Goal: Task Accomplishment & Management: Use online tool/utility

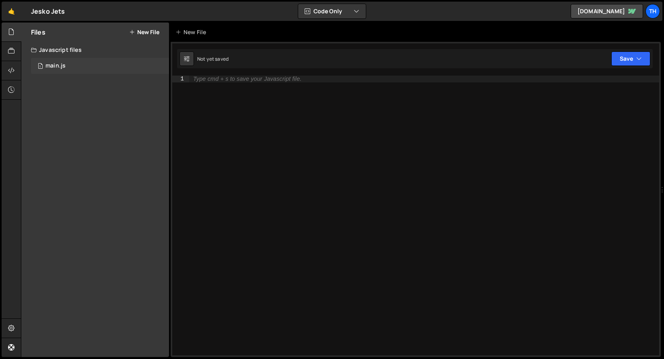
click at [59, 64] on div "main.js" at bounding box center [55, 65] width 20 height 7
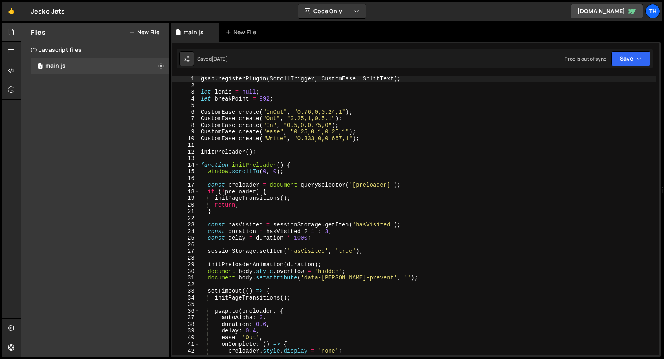
click at [199, 167] on div "gsap . registerPlugin ( ScrollTrigger , CustomEase , SplitText ) ; let [PERSON_…" at bounding box center [427, 222] width 456 height 293
click at [197, 166] on span at bounding box center [197, 165] width 4 height 7
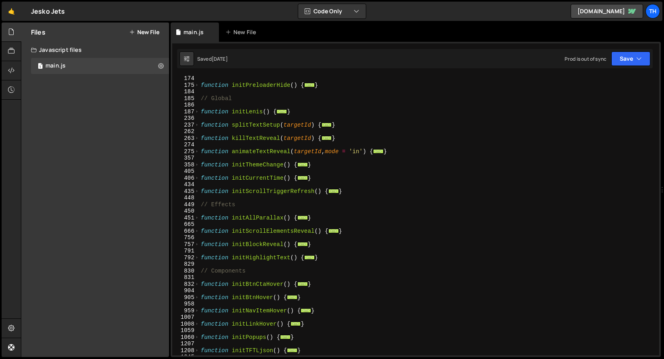
scroll to position [133, 0]
click at [195, 244] on span at bounding box center [197, 244] width 4 height 7
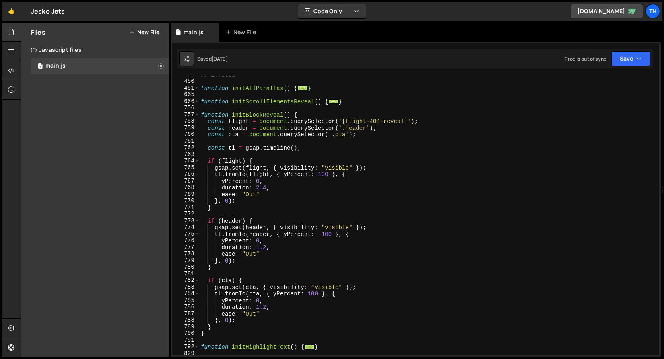
scroll to position [288, 0]
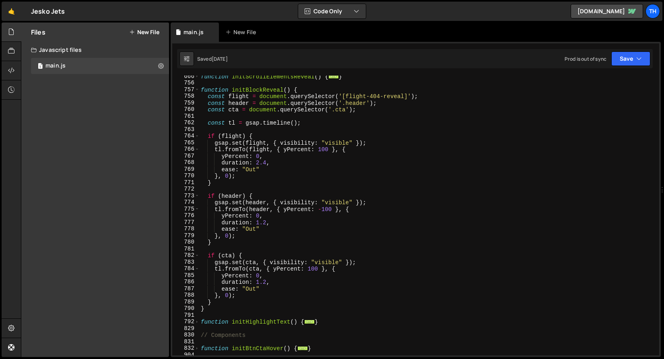
type textarea "tl.fromTo(header, { yPercent: -100 }, {"
click at [251, 118] on div "function initScrollElementsReveal ( ) { ... } function initBlockReveal ( ) { co…" at bounding box center [427, 219] width 456 height 293
drag, startPoint x: 342, startPoint y: 104, endPoint x: 394, endPoint y: 111, distance: 52.8
click at [394, 111] on div "function initScrollElementsReveal ( ) { ... } function initBlockReveal ( ) { co…" at bounding box center [427, 219] width 456 height 293
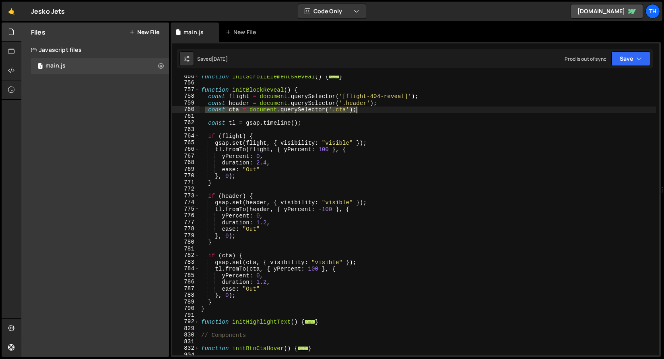
type textarea "const cta = document.querySelector('.cta');"
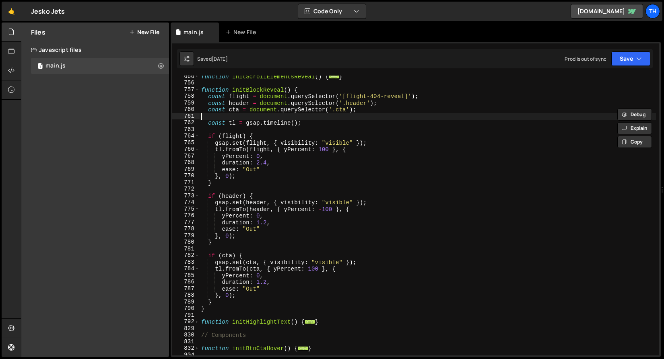
click at [374, 119] on div "function initScrollElementsReveal ( ) { ... } function initBlockReveal ( ) { co…" at bounding box center [427, 219] width 456 height 293
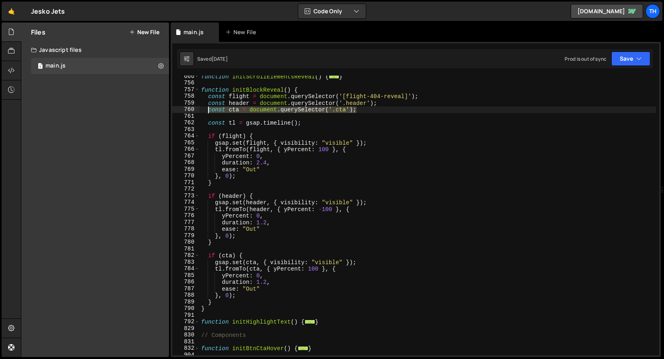
drag, startPoint x: 366, startPoint y: 112, endPoint x: 208, endPoint y: 108, distance: 158.5
click at [208, 108] on div "function initScrollElementsReveal ( ) { ... } function initBlockReveal ( ) { co…" at bounding box center [427, 219] width 456 height 293
type textarea "const cta = document.querySelector('.cta');"
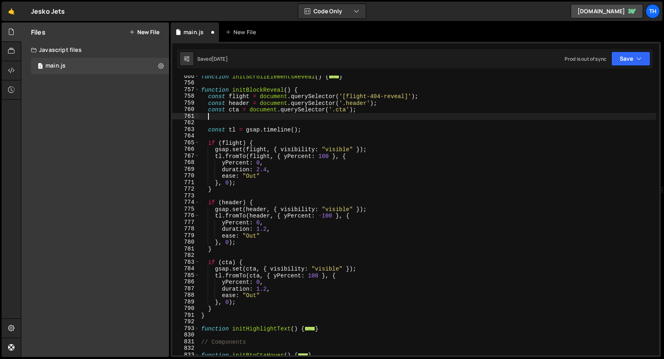
paste textarea "const cta = document.querySelector('.cta');"
click at [233, 115] on div "function initScrollElementsReveal ( ) { ... } function initBlockReveal ( ) { co…" at bounding box center [427, 219] width 456 height 293
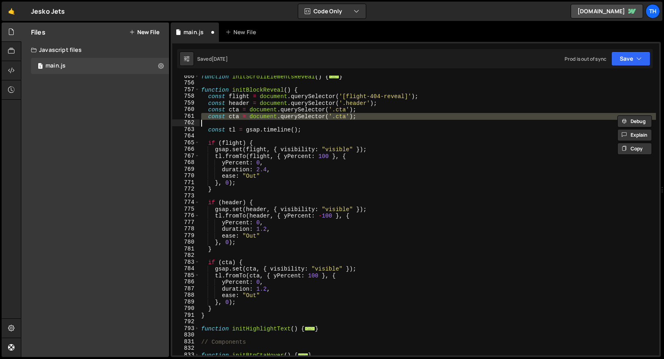
click at [233, 115] on div "function initScrollElementsReveal ( ) { ... } function initBlockReveal ( ) { co…" at bounding box center [427, 219] width 456 height 293
click at [239, 116] on div "function initScrollElementsReveal ( ) { ... } function initBlockReveal ( ) { co…" at bounding box center [427, 216] width 456 height 280
click at [239, 116] on div "function initScrollElementsReveal ( ) { ... } function initBlockReveal ( ) { co…" at bounding box center [427, 219] width 456 height 293
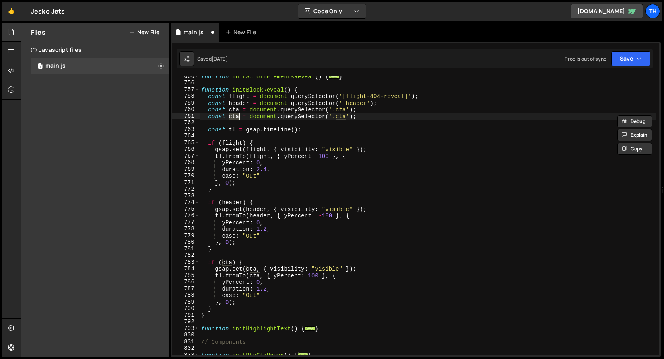
scroll to position [0, 2]
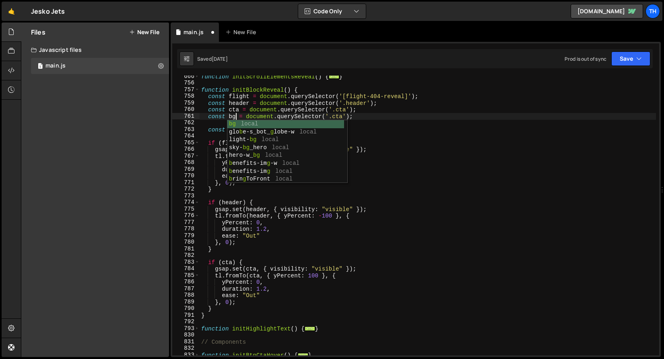
click at [345, 89] on div "function initScrollElementsReveal ( ) { ... } function initBlockReveal ( ) { co…" at bounding box center [427, 219] width 456 height 293
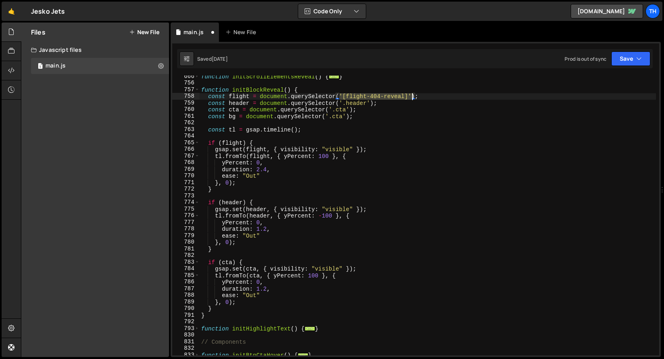
drag, startPoint x: 340, startPoint y: 96, endPoint x: 413, endPoint y: 96, distance: 73.6
click at [413, 96] on div "function initScrollElementsReveal ( ) { ... } function initBlockReveal ( ) { co…" at bounding box center [427, 219] width 456 height 293
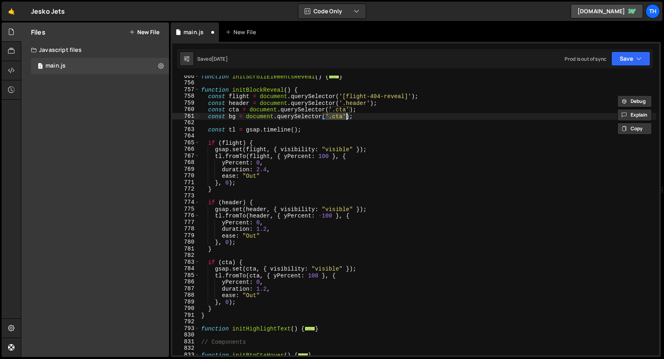
drag, startPoint x: 327, startPoint y: 115, endPoint x: 345, endPoint y: 115, distance: 18.5
click at [345, 115] on div "function initScrollElementsReveal ( ) { ... } function initBlockReveal ( ) { co…" at bounding box center [427, 219] width 456 height 293
paste textarea "[flight-404-reveal]"
click at [340, 116] on div "function initScrollElementsReveal ( ) { ... } function initBlockReveal ( ) { co…" at bounding box center [427, 219] width 456 height 293
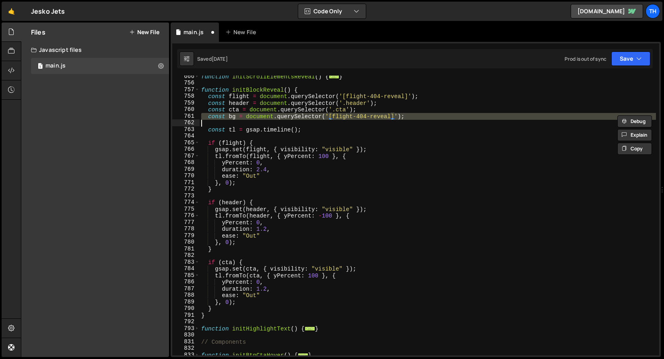
click at [340, 116] on div "function initScrollElementsReveal ( ) { ... } function initBlockReveal ( ) { co…" at bounding box center [427, 219] width 456 height 293
click at [386, 119] on div "function initScrollElementsReveal ( ) { ... } function initBlockReveal ( ) { co…" at bounding box center [427, 216] width 456 height 280
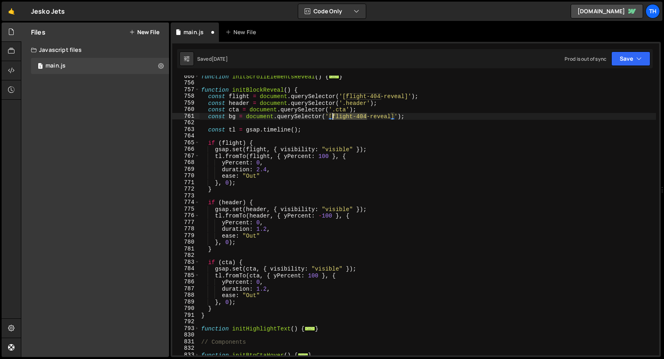
drag, startPoint x: 361, startPoint y: 117, endPoint x: 333, endPoint y: 115, distance: 27.4
click at [333, 115] on div "function initScrollElementsReveal ( ) { ... } function initBlockReveal ( ) { co…" at bounding box center [427, 219] width 456 height 293
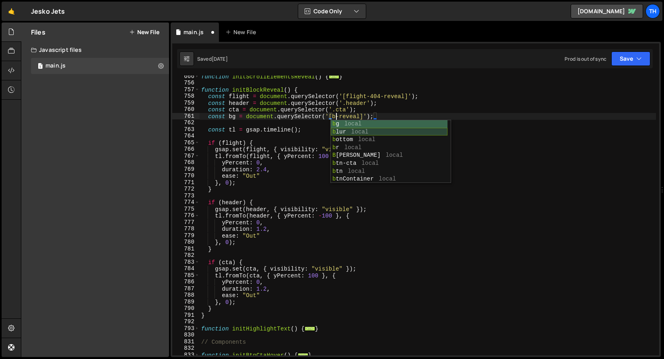
scroll to position [0, 9]
click at [415, 107] on div "function initScrollElementsReveal ( ) { ... } function initBlockReveal ( ) { co…" at bounding box center [427, 219] width 456 height 293
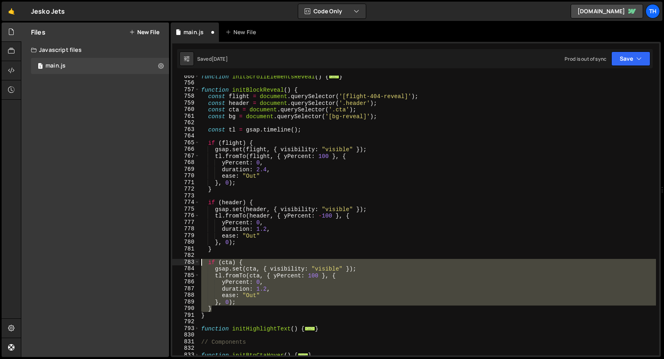
drag, startPoint x: 156, startPoint y: 282, endPoint x: 138, endPoint y: 264, distance: 25.0
click at [138, 264] on div "Files New File Javascript files 1 main.js 0 CSS files Copy share link Edit File…" at bounding box center [342, 190] width 643 height 335
type textarea "}"
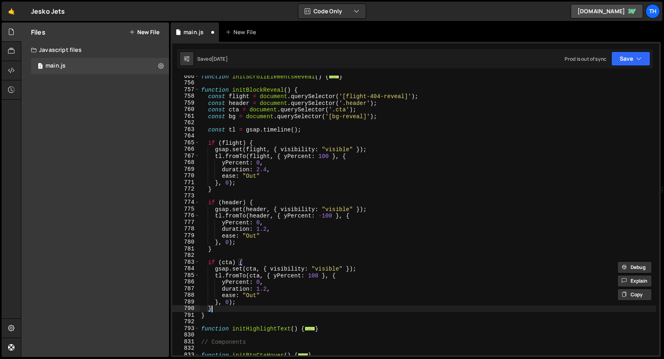
scroll to position [0, 0]
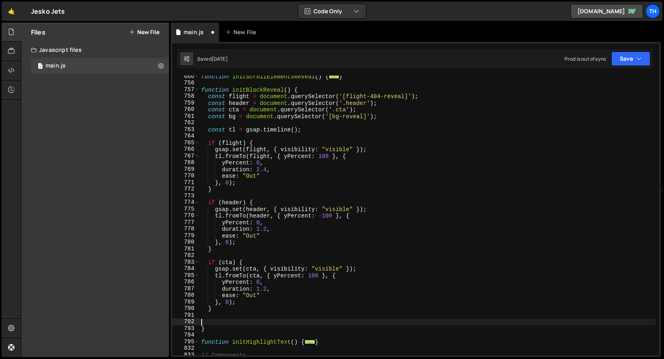
paste textarea "}"
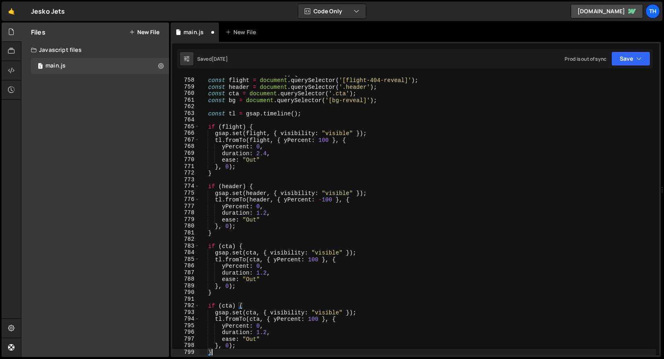
click at [230, 305] on div "function initBlockReveal ( ) { const flight = document . querySelector ( '[flig…" at bounding box center [427, 216] width 456 height 293
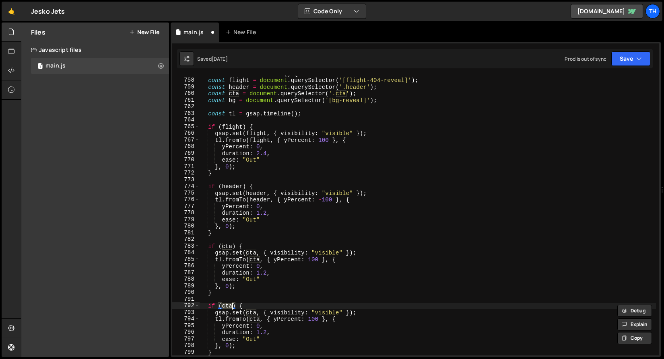
scroll to position [0, 1]
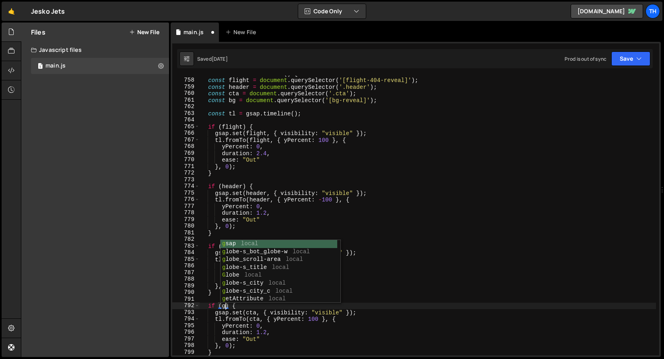
click at [226, 308] on div "function initBlockReveal ( ) { const flight = document . querySelector ( '[flig…" at bounding box center [427, 216] width 456 height 293
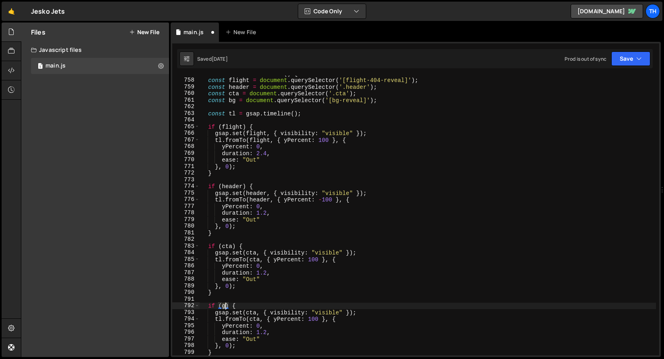
click at [226, 308] on div "function initBlockReveal ( ) { const flight = document . querySelector ( '[flig…" at bounding box center [427, 216] width 456 height 293
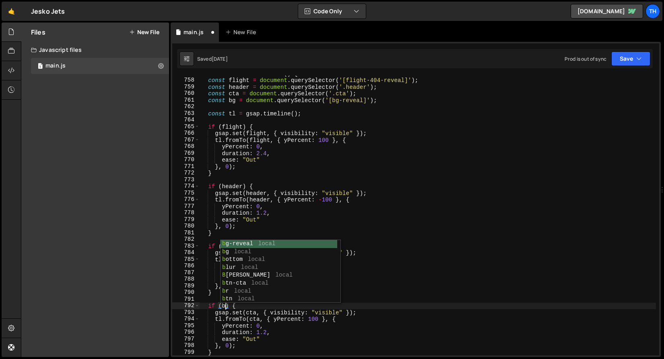
scroll to position [0, 2]
click at [253, 315] on div "function initBlockReveal ( ) { const flight = document . querySelector ( '[flig…" at bounding box center [427, 216] width 456 height 293
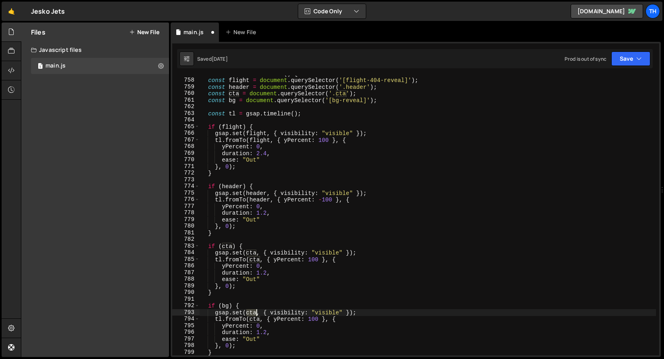
click at [253, 315] on div "function initBlockReveal ( ) { const flight = document . querySelector ( '[flig…" at bounding box center [427, 216] width 456 height 293
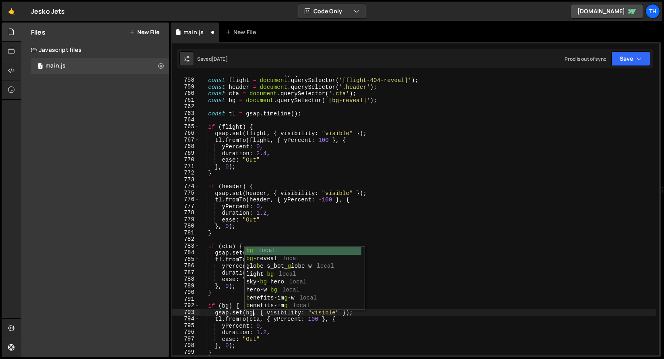
click at [252, 320] on div "function initBlockReveal ( ) { const flight = document . querySelector ( '[flig…" at bounding box center [427, 216] width 456 height 293
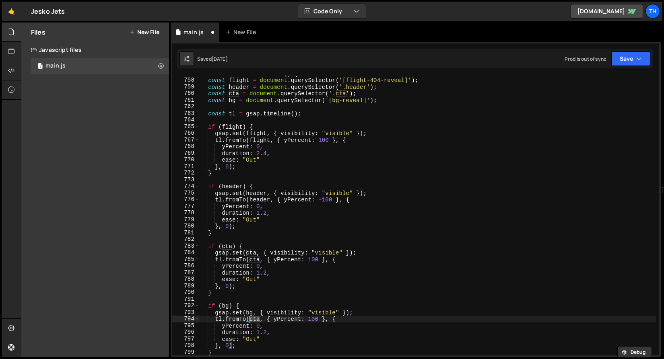
scroll to position [0, 4]
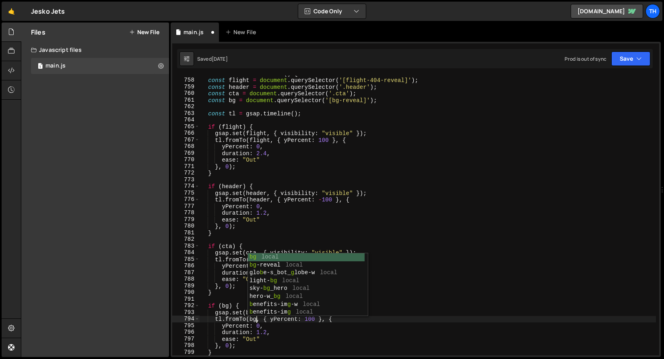
click at [315, 332] on div "function initBlockReveal ( ) { const flight = document . querySelector ( '[flig…" at bounding box center [427, 216] width 456 height 293
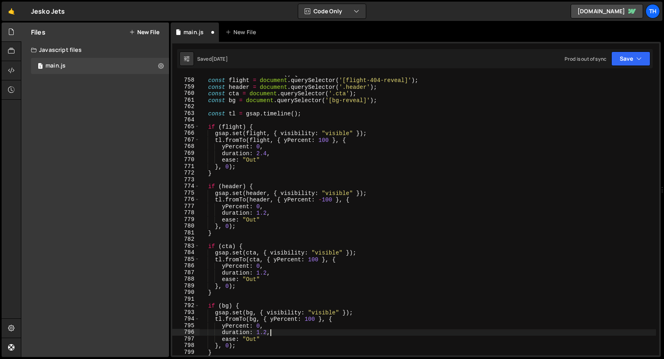
scroll to position [347, 0]
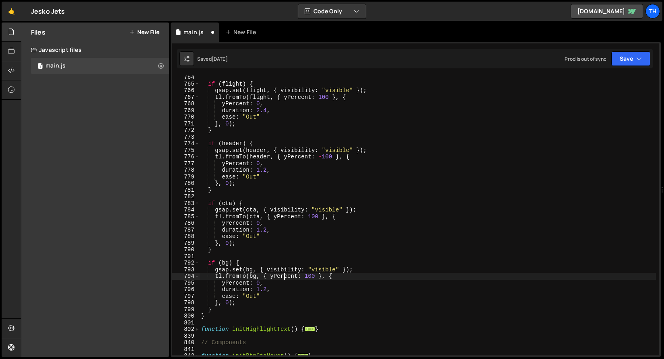
click at [285, 278] on div "if ( flight ) { gsap . set ( flight , { visibility : "visible" }) ; tl . fromTo…" at bounding box center [427, 220] width 456 height 293
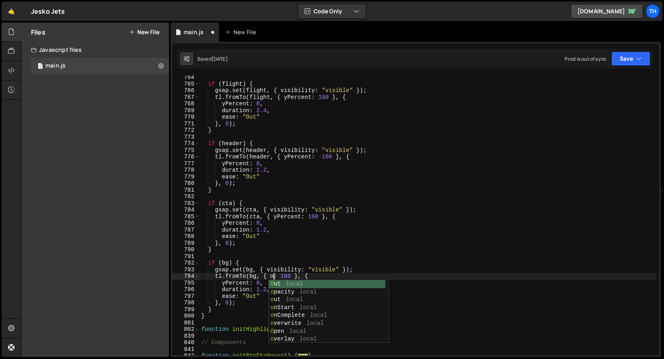
scroll to position [0, 5]
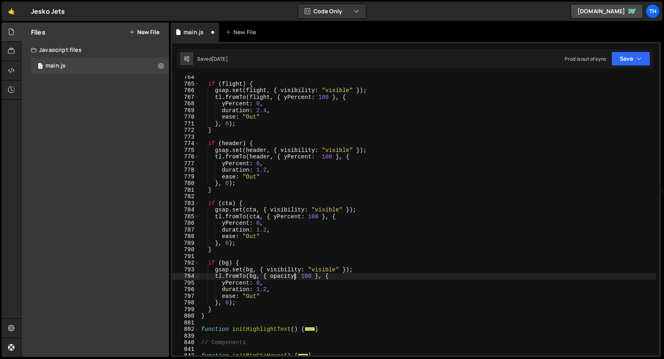
click at [308, 276] on div "if ( flight ) { gsap . set ( flight , { visibility : "visible" }) ; tl . fromTo…" at bounding box center [427, 220] width 456 height 293
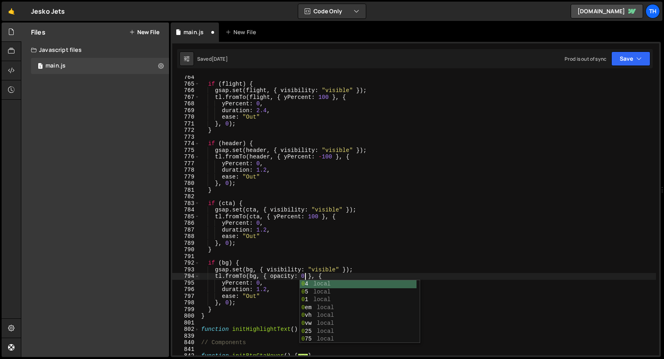
click at [234, 285] on div "if ( flight ) { gsap . set ( flight , { visibility : "visible" }) ; tl . fromTo…" at bounding box center [427, 220] width 456 height 293
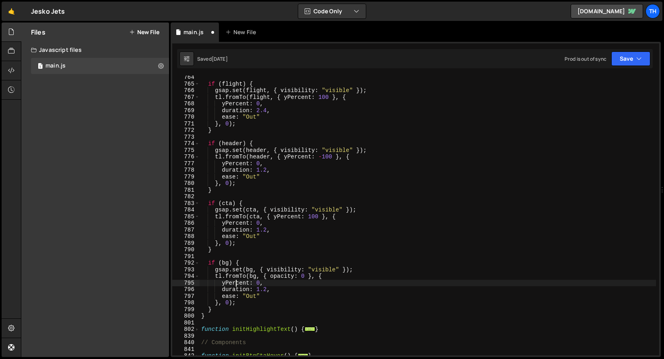
click at [234, 285] on div "if ( flight ) { gsap . set ( flight , { visibility : "visible" }) ; tl . fromTo…" at bounding box center [427, 220] width 456 height 293
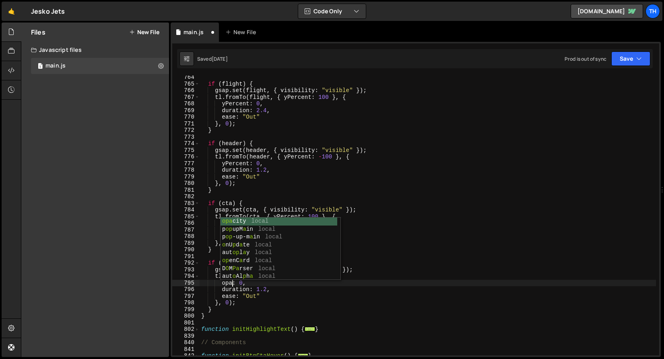
scroll to position [0, 2]
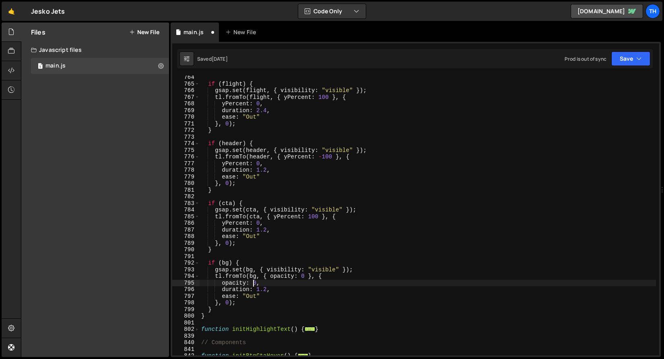
click at [254, 284] on div "if ( flight ) { gsap . set ( flight , { visibility : "visible" }) ; tl . fromTo…" at bounding box center [427, 220] width 456 height 293
type textarea "opacity: 1,"
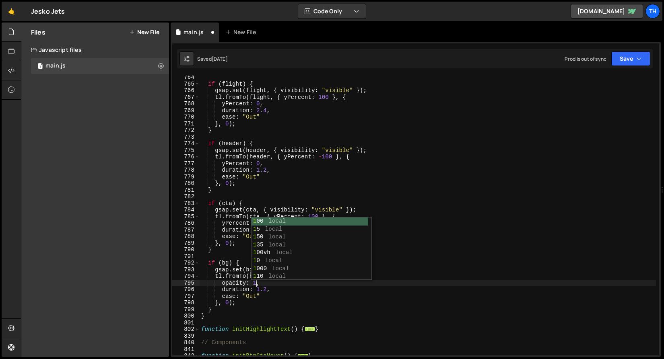
click at [229, 198] on div "if ( flight ) { gsap . set ( flight , { visibility : "visible" }) ; tl . fromTo…" at bounding box center [427, 220] width 456 height 293
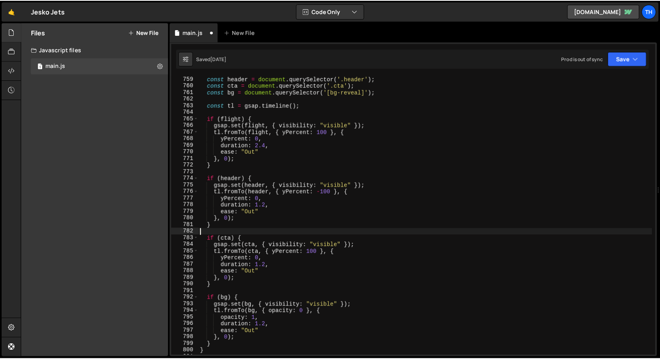
scroll to position [263, 0]
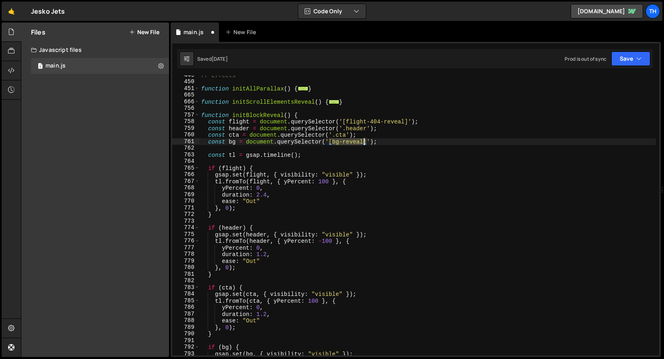
drag, startPoint x: 333, startPoint y: 141, endPoint x: 363, endPoint y: 143, distance: 30.3
click at [363, 143] on div "// Effects function initAllParallax ( ) { ... } function initScrollElementsReve…" at bounding box center [427, 218] width 456 height 293
drag, startPoint x: 633, startPoint y: 54, endPoint x: 610, endPoint y: 75, distance: 31.3
click at [633, 54] on button "Save" at bounding box center [630, 58] width 39 height 14
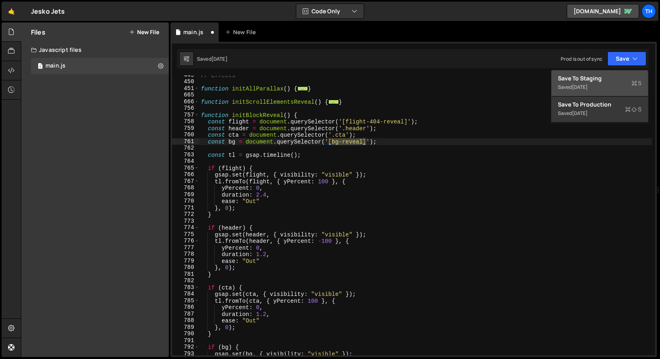
click at [605, 77] on div "Save to Staging S" at bounding box center [600, 78] width 84 height 8
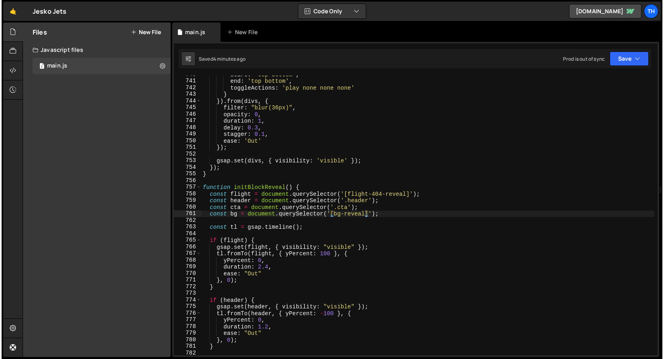
scroll to position [4932, 0]
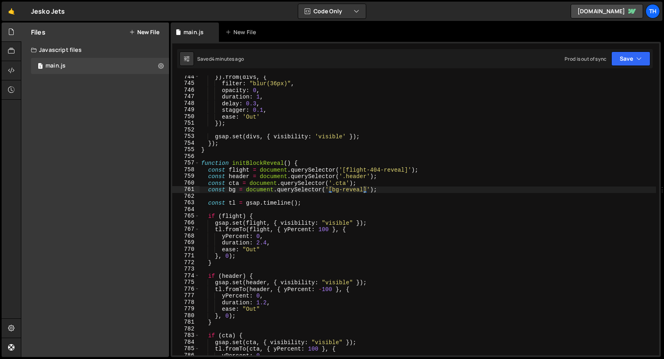
click at [331, 201] on div "}) . from ( divs , { filter : "blur(36px)" , opacity : 0 , duration : 1 , delay…" at bounding box center [427, 220] width 456 height 293
drag, startPoint x: 330, startPoint y: 190, endPoint x: 366, endPoint y: 190, distance: 36.2
click at [366, 190] on div "}) . from ( divs , { filter : "blur(36px)" , opacity : 0 , duration : 1 , delay…" at bounding box center [427, 220] width 456 height 293
paste textarea "p-404-s_light-bg"
click at [333, 183] on div "}) . from ( divs , { filter : "blur(36px)" , opacity : 0 , duration : 1 , delay…" at bounding box center [427, 220] width 456 height 293
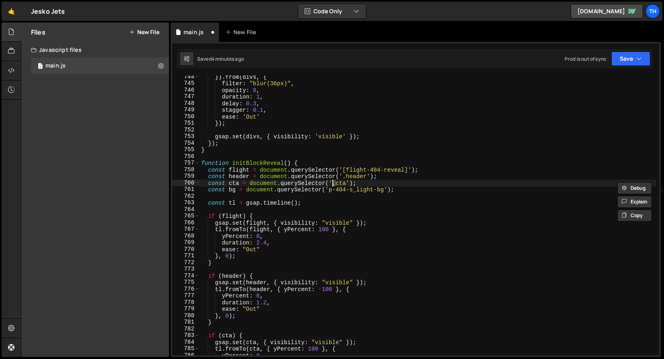
click at [329, 189] on div "}) . from ( divs , { filter : "blur(36px)" , opacity : 0 , duration : 1 , delay…" at bounding box center [427, 220] width 456 height 293
paste textarea "."
type textarea "const bg = document.querySelector('.p-404-s_light-bg');"
click at [615, 54] on button "Save" at bounding box center [630, 58] width 39 height 14
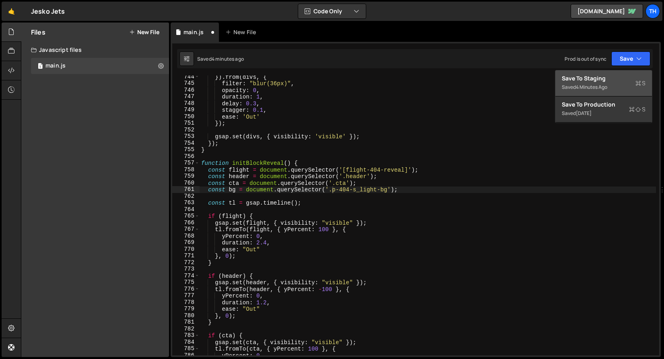
click at [598, 80] on div "Save to Staging S" at bounding box center [603, 78] width 84 height 8
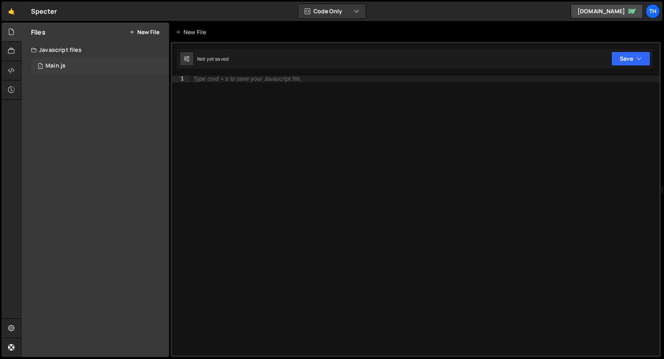
click at [85, 68] on div "1 Main.js 0" at bounding box center [100, 66] width 138 height 16
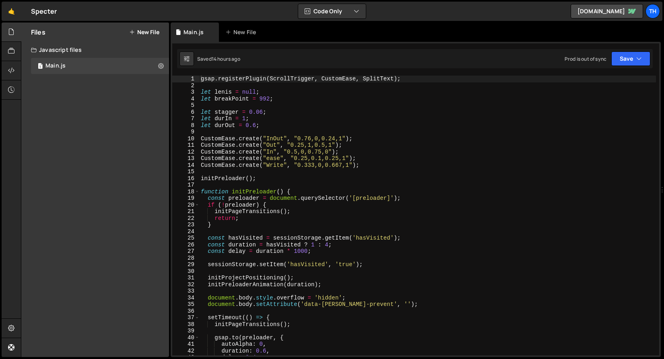
scroll to position [75, 0]
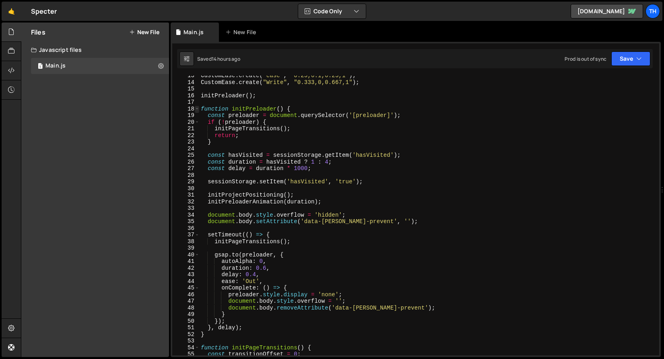
click at [197, 111] on span at bounding box center [197, 109] width 4 height 7
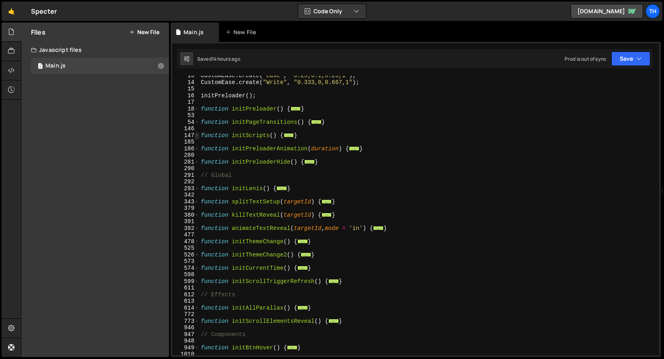
click at [197, 136] on span at bounding box center [197, 135] width 4 height 7
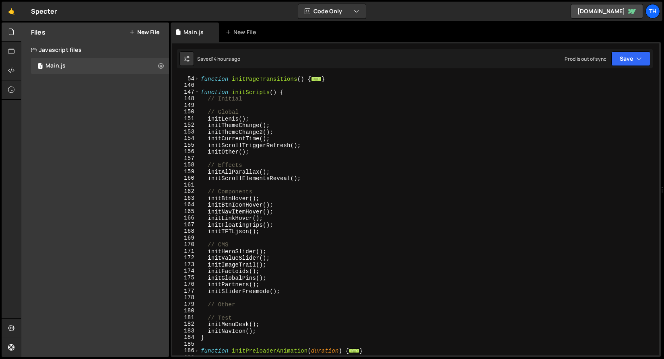
scroll to position [0, 0]
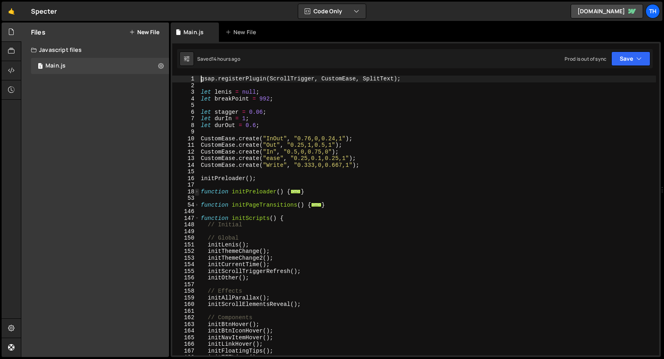
click at [197, 191] on span at bounding box center [197, 192] width 4 height 7
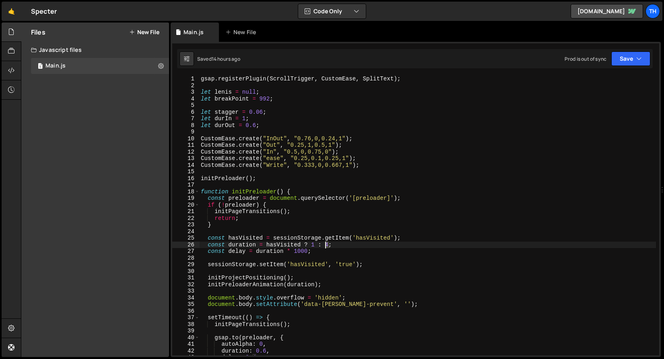
click at [326, 247] on div "gsap . registerPlugin ( ScrollTrigger , CustomEase , SplitText ) ; let lenis = …" at bounding box center [427, 222] width 456 height 293
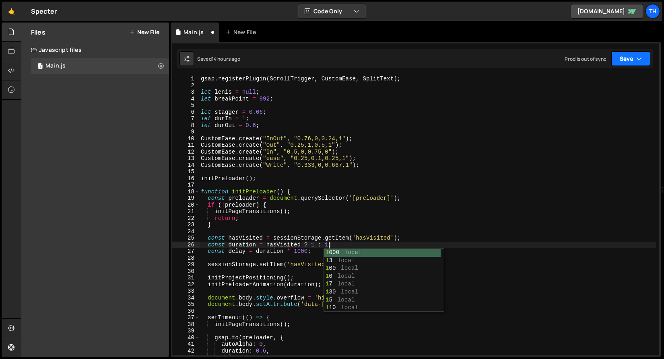
type textarea "const duration = hasVisited ? 1 : 1;"
click at [628, 60] on button "Save" at bounding box center [630, 58] width 39 height 14
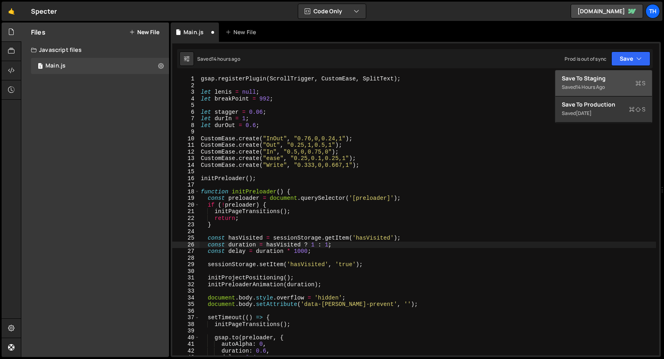
click at [616, 78] on div "Save to Staging S" at bounding box center [603, 78] width 84 height 8
